Goal: Complete application form

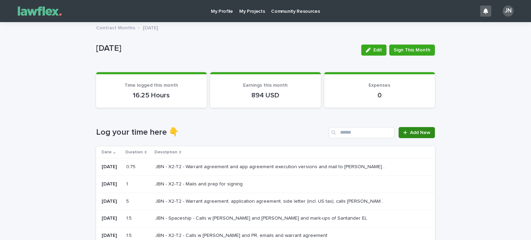
click at [414, 133] on span "Add New" at bounding box center [420, 132] width 20 height 5
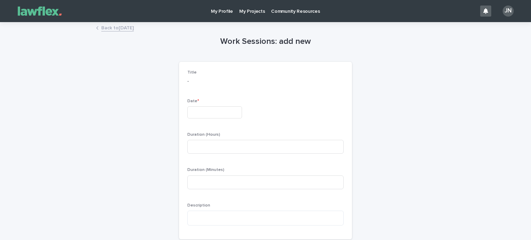
click at [230, 116] on input "text" at bounding box center [215, 113] width 55 height 12
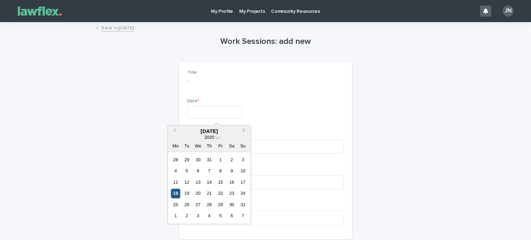
click at [177, 191] on div "18" at bounding box center [175, 193] width 9 height 9
type input "*********"
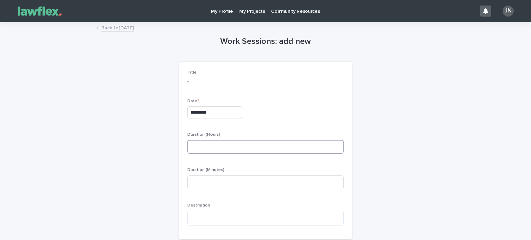
click at [225, 149] on input at bounding box center [266, 147] width 156 height 14
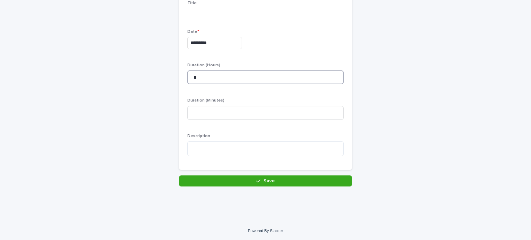
type input "*"
click at [225, 149] on textarea at bounding box center [266, 148] width 156 height 15
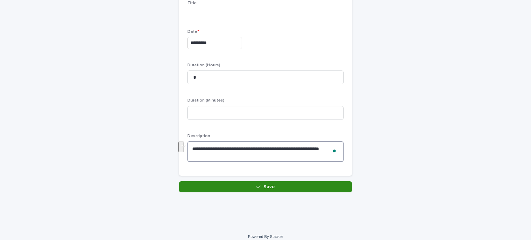
type textarea "**********"
click at [236, 188] on button "Save" at bounding box center [265, 187] width 173 height 11
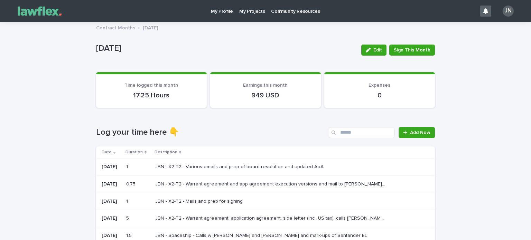
click at [257, 125] on div "Loading... Saving… Log your time here 👇 Add New Date Duration Description [DATE…" at bounding box center [265, 234] width 339 height 242
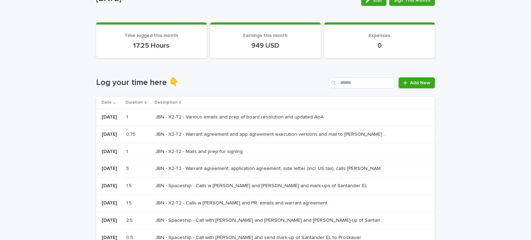
scroll to position [51, 0]
